Goal: Check status: Check status

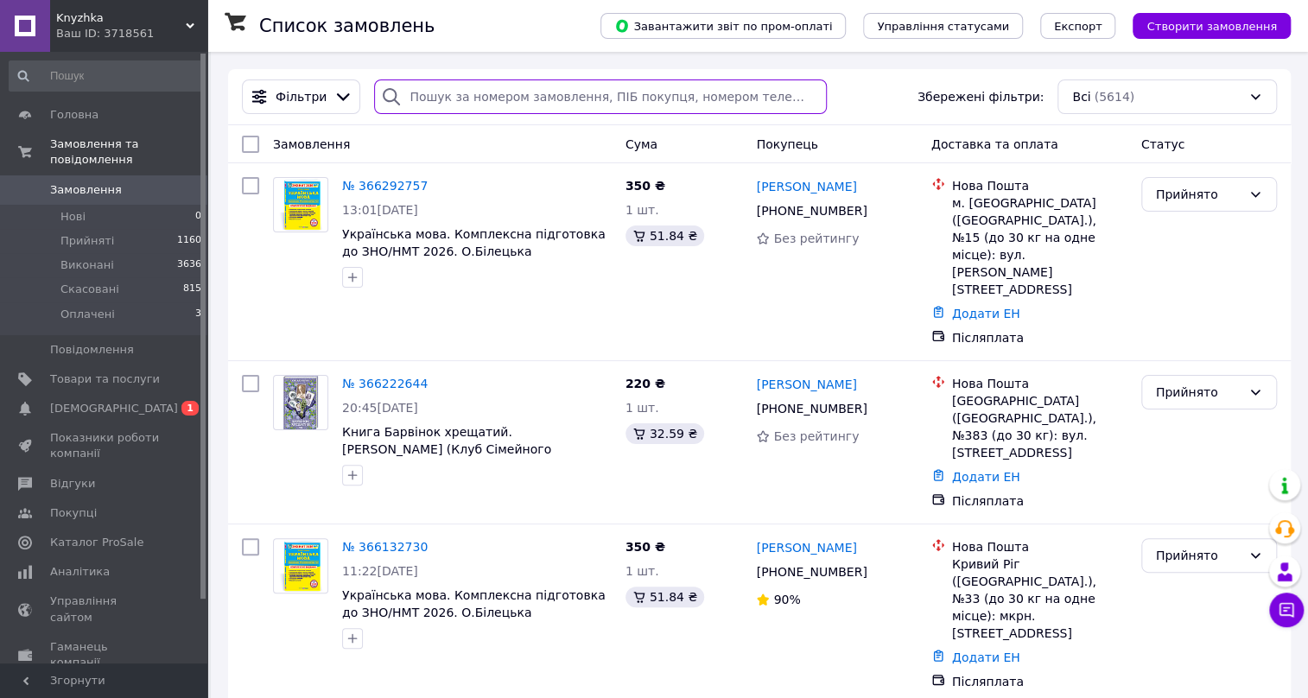
paste input "365960547"
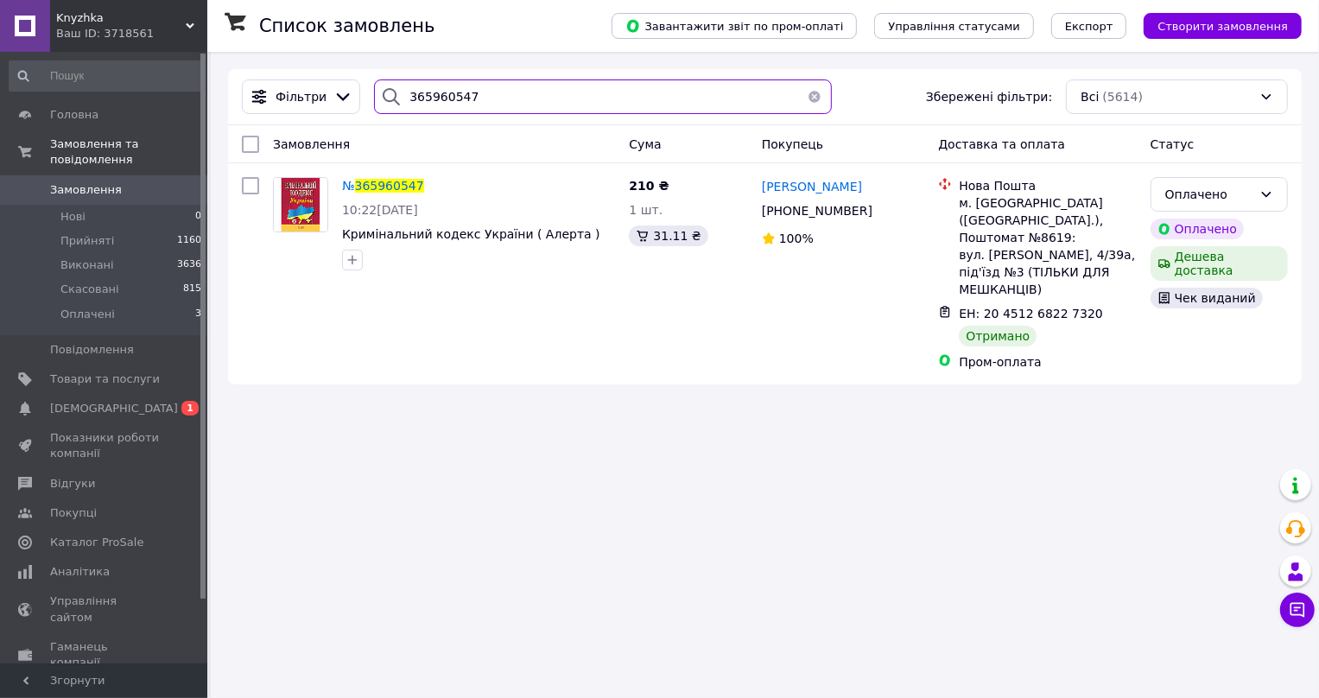
type input "365960547"
click at [88, 175] on link "Замовлення 0" at bounding box center [106, 189] width 212 height 29
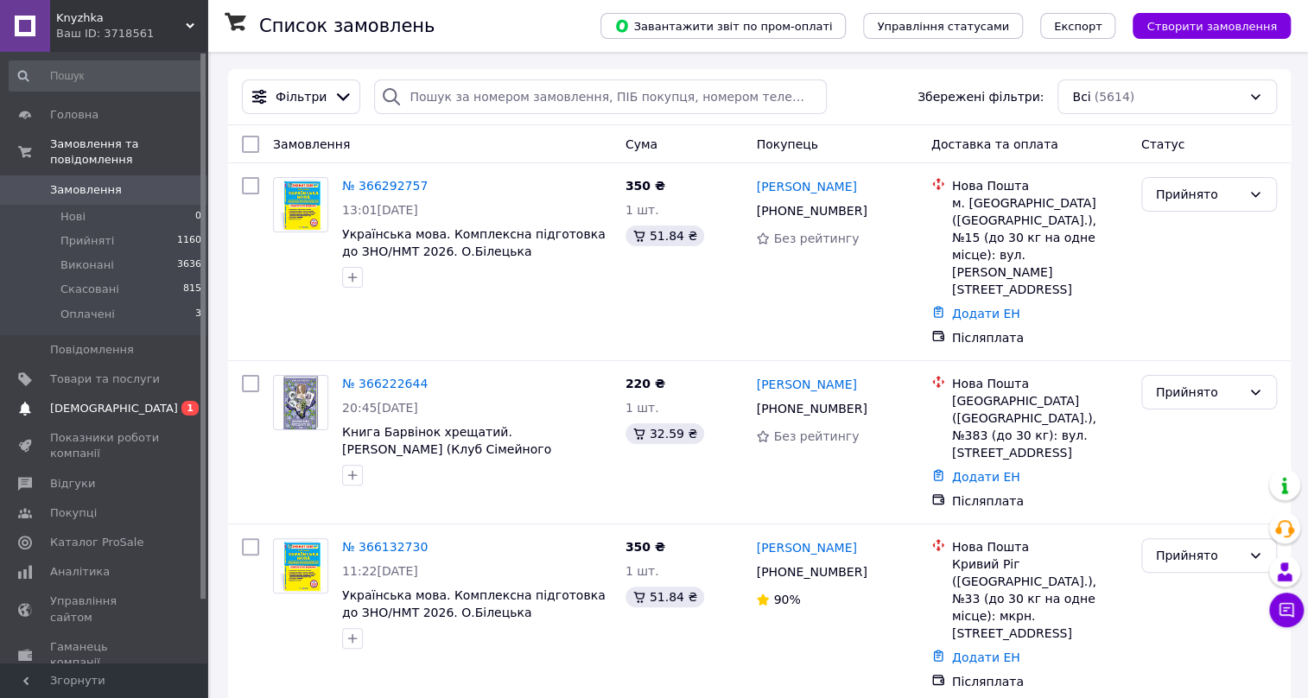
click at [76, 401] on span "[DEMOGRAPHIC_DATA]" at bounding box center [114, 409] width 128 height 16
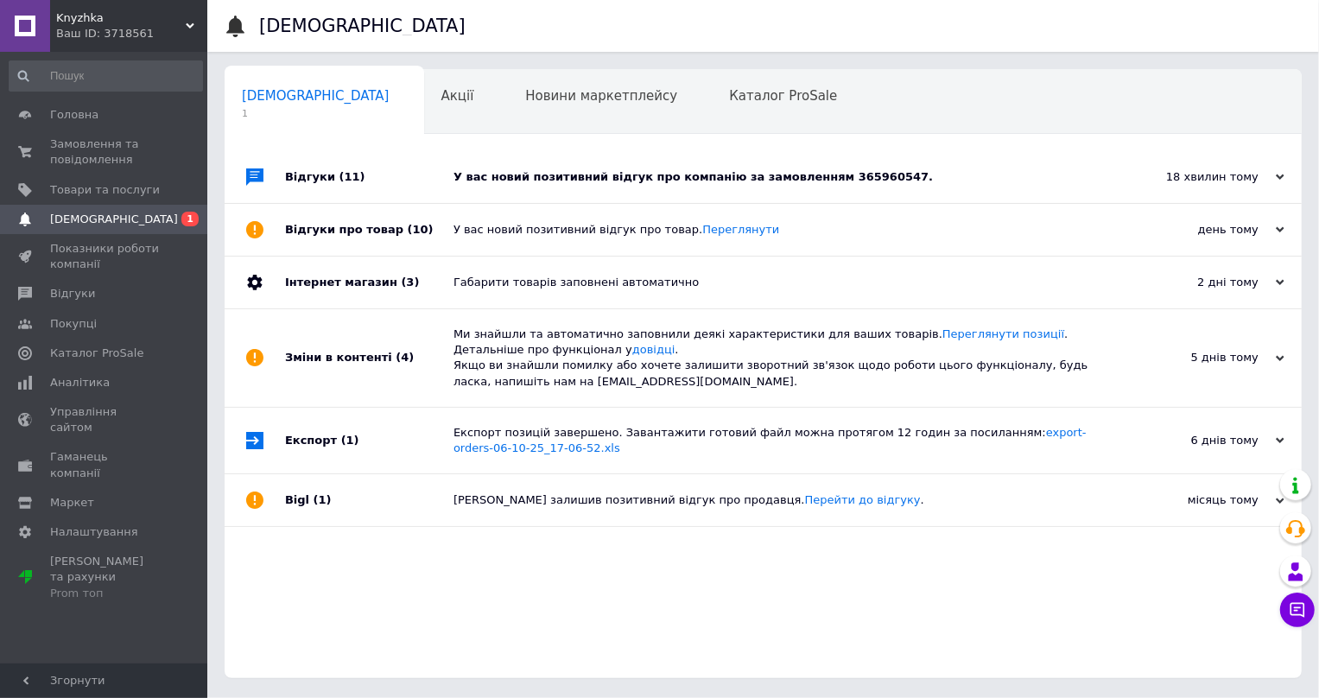
click at [791, 178] on div "У вас новий позитивний відгук про компанію за замовленням 365960547." at bounding box center [782, 177] width 658 height 16
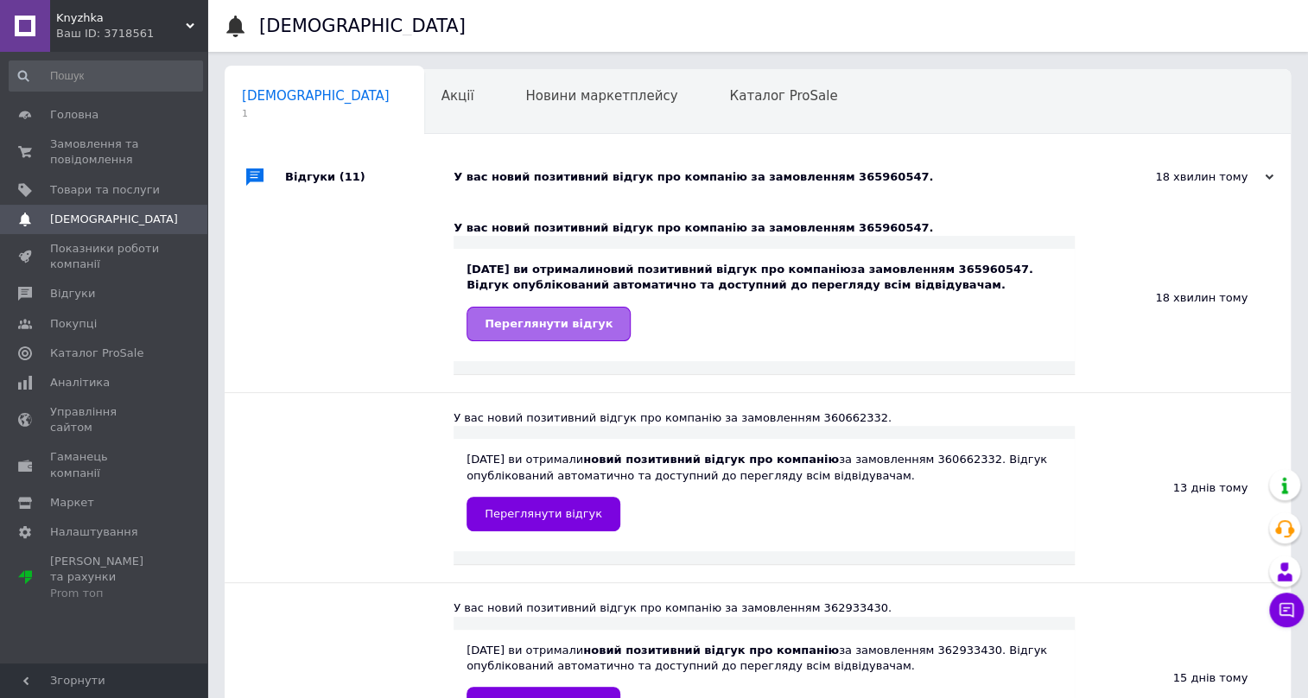
click at [573, 320] on span "Переглянути відгук" at bounding box center [548, 323] width 128 height 13
click at [121, 143] on span "Замовлення та повідомлення" at bounding box center [105, 151] width 110 height 31
